Goal: Task Accomplishment & Management: Use online tool/utility

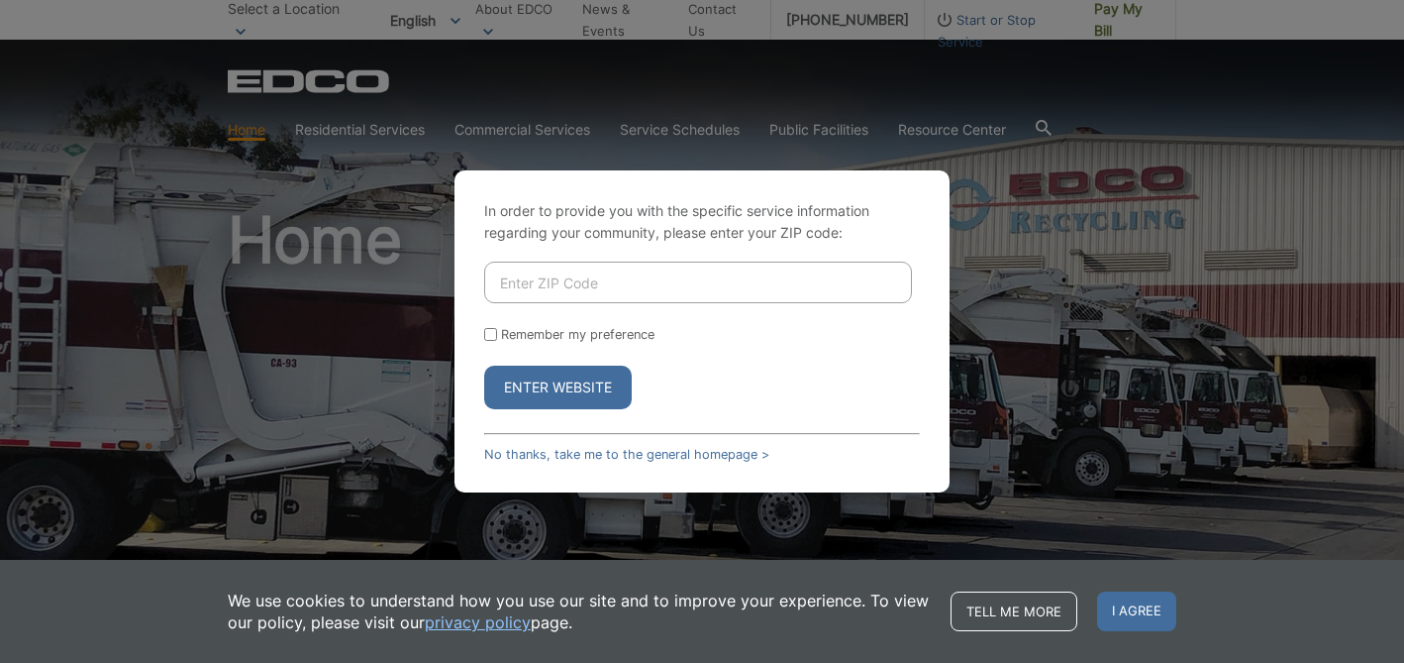
click at [605, 276] on input "Enter ZIP Code" at bounding box center [698, 282] width 428 height 42
type input "91977"
click at [579, 385] on button "Enter Website" at bounding box center [558, 387] width 148 height 44
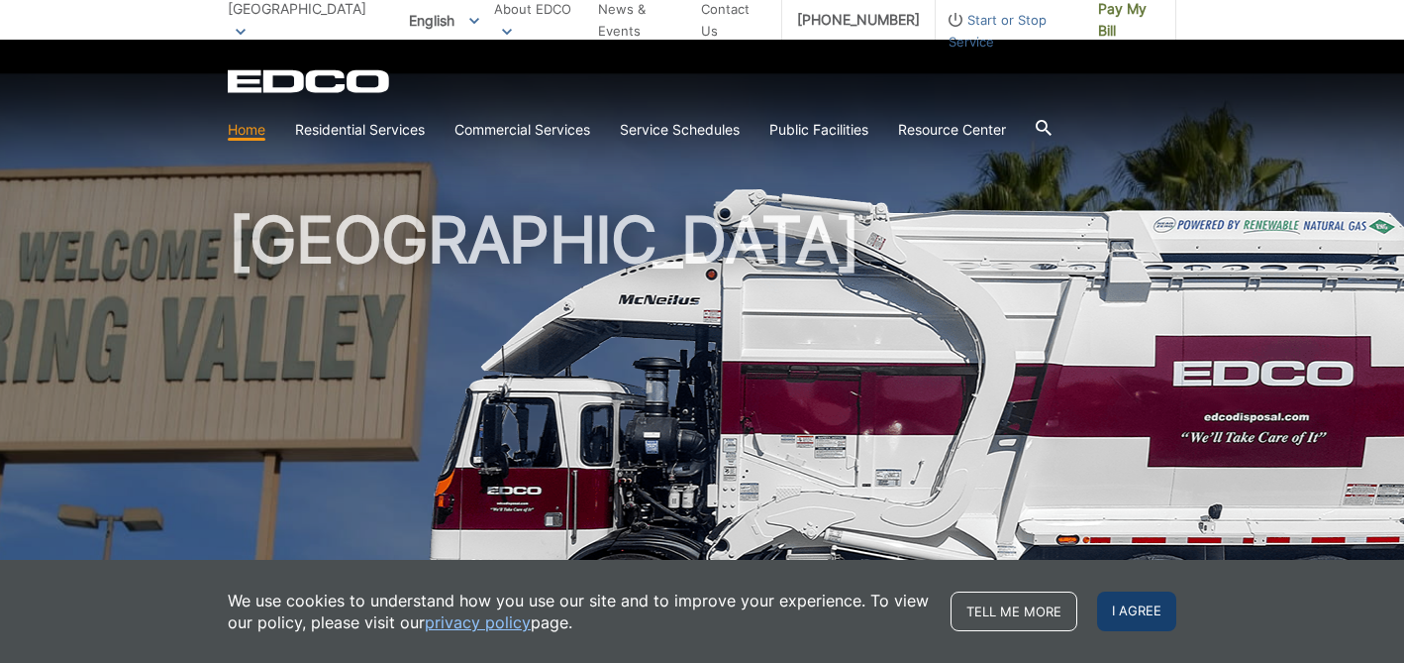
click at [1142, 624] on span "I agree" at bounding box center [1136, 611] width 79 height 40
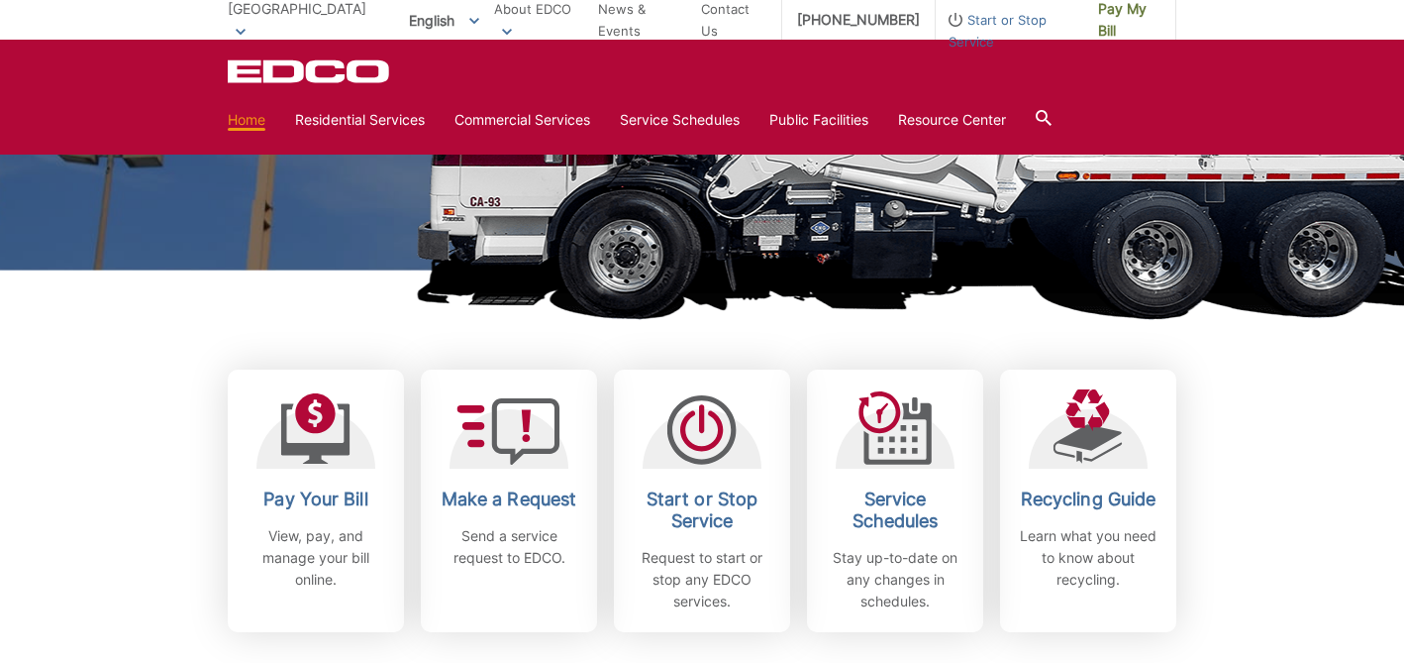
scroll to position [387, 0]
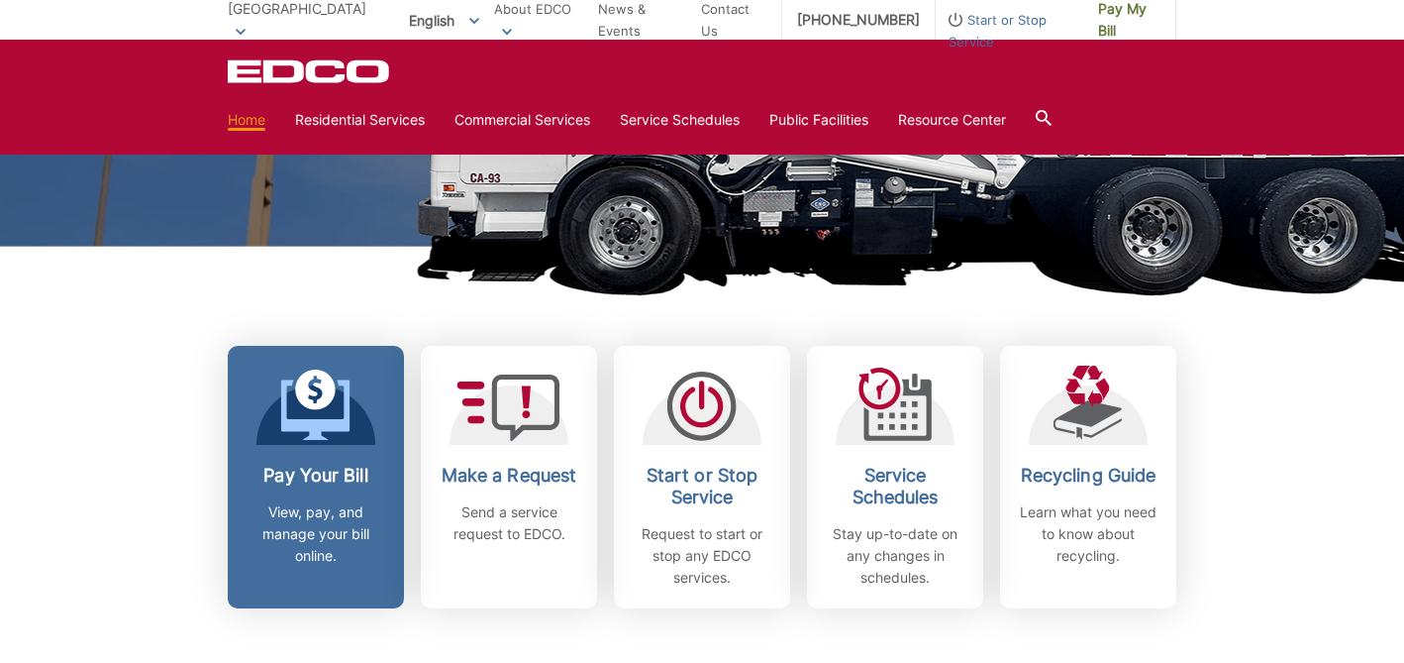
click at [316, 512] on p "View, pay, and manage your bill online." at bounding box center [316, 533] width 147 height 65
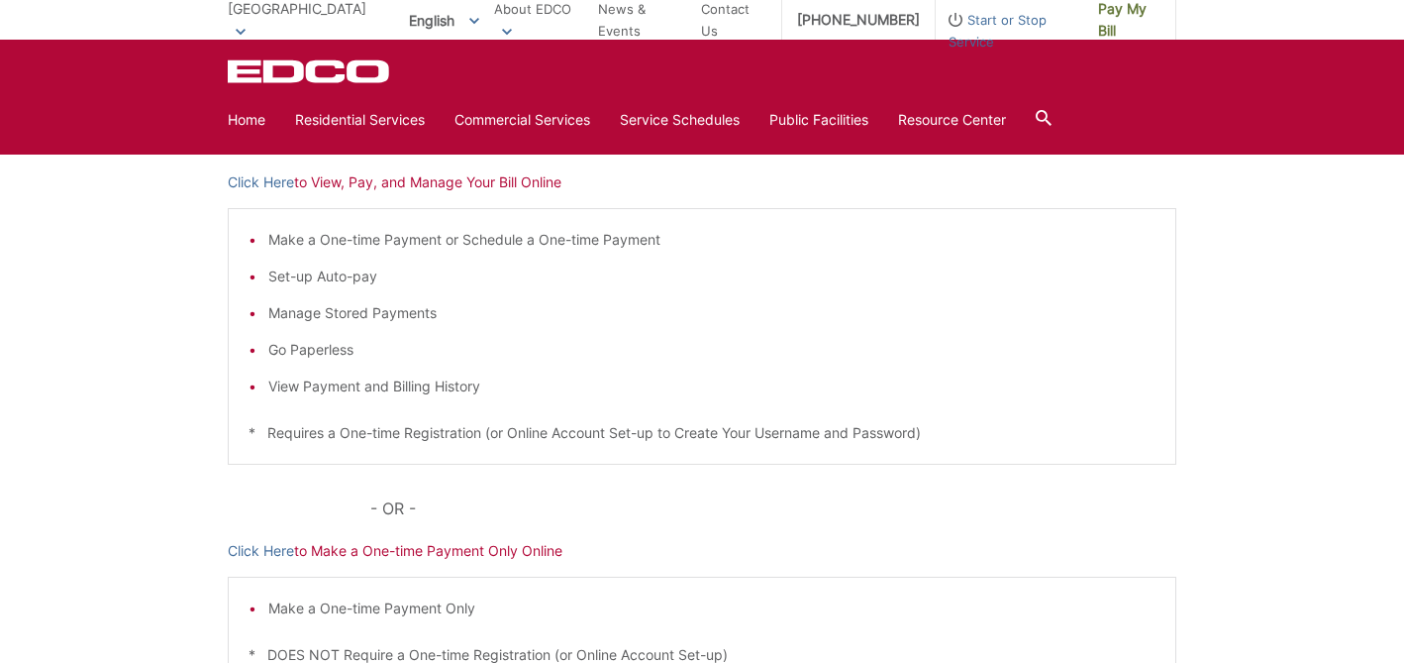
scroll to position [329, 0]
click at [273, 178] on link "Click Here" at bounding box center [261, 183] width 66 height 22
